Goal: Find specific page/section: Find specific page/section

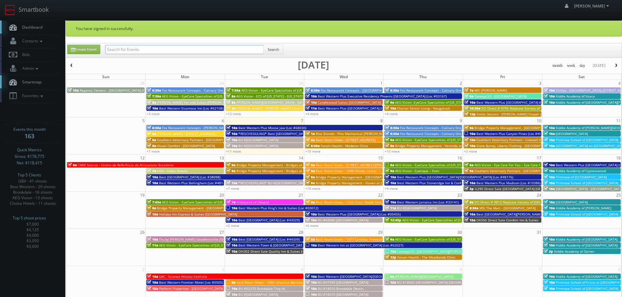
click at [190, 54] on input "text" at bounding box center [184, 49] width 159 height 9
type input "estee"
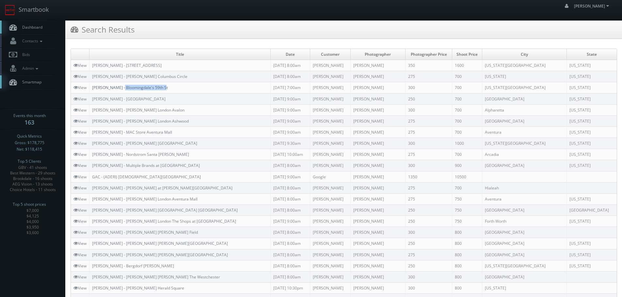
copy link "Bloomingdale's 59th St"
drag, startPoint x: 183, startPoint y: 88, endPoint x: 121, endPoint y: 88, distance: 62.0
click at [121, 88] on td "Estee Lauder - Bloomingdale's 59th St" at bounding box center [179, 87] width 181 height 11
click at [173, 88] on td "Estee Lauder - Bloomingdale's 59th St" at bounding box center [179, 87] width 181 height 11
copy link "Bloomingdale's 59th St"
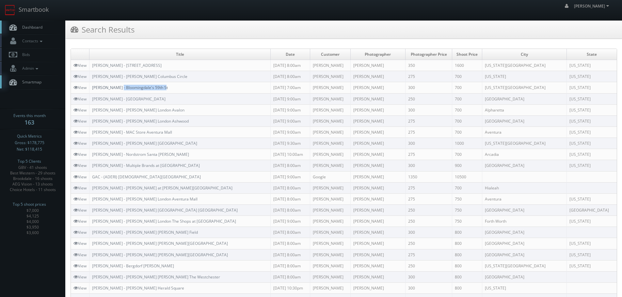
drag, startPoint x: 171, startPoint y: 87, endPoint x: 119, endPoint y: 88, distance: 51.6
click at [119, 88] on td "Estee Lauder - Bloomingdale's 59th St" at bounding box center [179, 87] width 181 height 11
click at [221, 73] on td "Estee Lauder - MAC Nordstrom Columbus Circle" at bounding box center [179, 76] width 181 height 11
copy link "Estee Lauder - MAC Nordstrom Columbus Circle"
drag, startPoint x: 204, startPoint y: 75, endPoint x: 91, endPoint y: 75, distance: 112.6
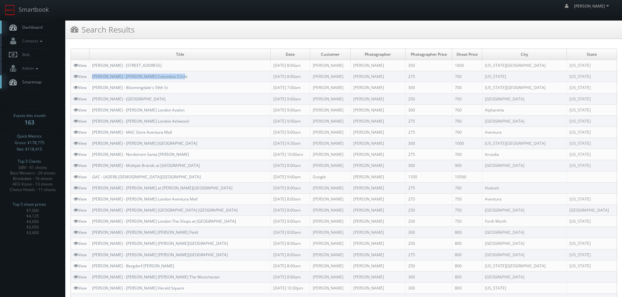
click at [91, 75] on td "Estee Lauder - MAC Nordstrom Columbus Circle" at bounding box center [179, 76] width 181 height 11
copy link "Estee Lauder - MAC Nordstrom Columbus Circle"
click at [30, 9] on link "Smartbook" at bounding box center [27, 10] width 54 height 20
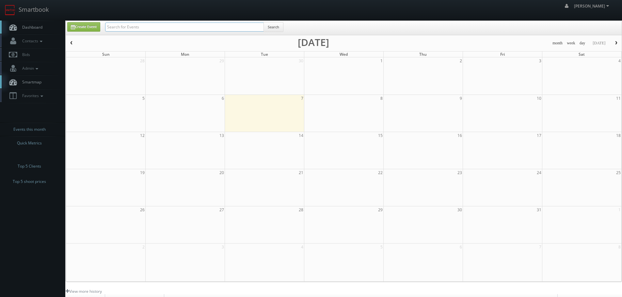
click at [153, 25] on input "text" at bounding box center [184, 27] width 159 height 9
paste input "CNB04"
type input "CNB04"
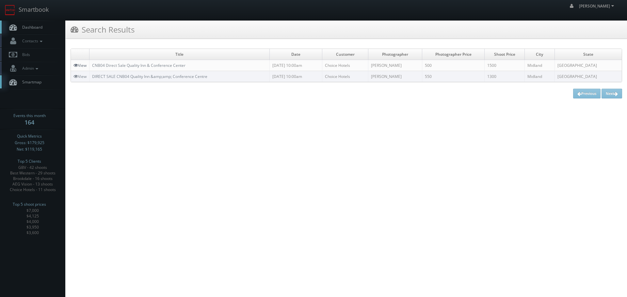
click at [78, 65] on link "View" at bounding box center [79, 66] width 13 height 6
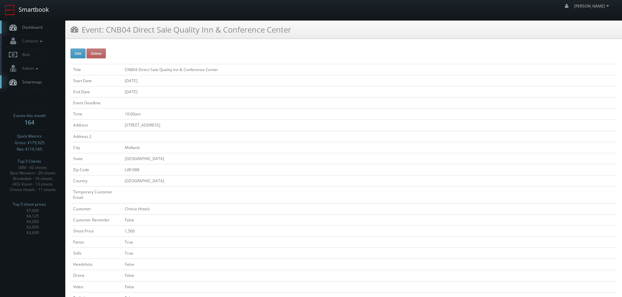
click at [28, 9] on link "Smartbook" at bounding box center [27, 10] width 54 height 20
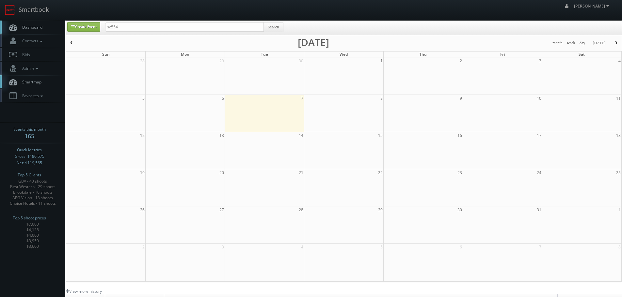
type input "sc554"
